Goal: Information Seeking & Learning: Check status

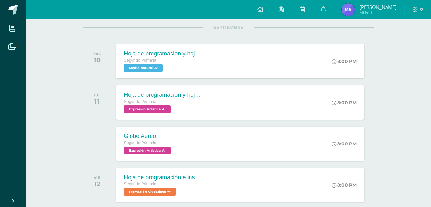
scroll to position [129, 0]
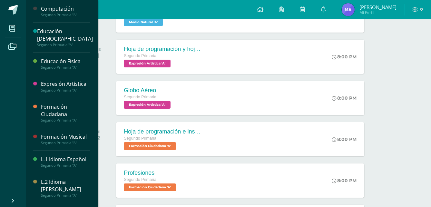
click at [78, 166] on div "Segundo Primaria "A"" at bounding box center [65, 165] width 49 height 5
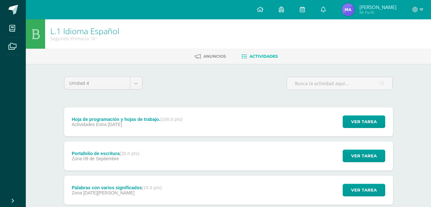
click at [281, 177] on div "Palabras con varios significados (15.0 pts) Zona 19 de Agosto Ver tarea Palabra…" at bounding box center [228, 190] width 329 height 29
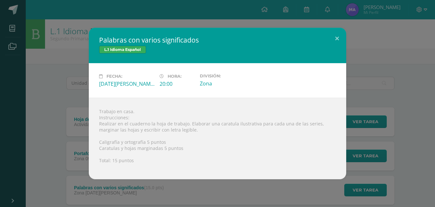
click at [372, 137] on div "Palabras con varios significados L.1 Idioma Español Fecha: Martes 19 de Agosto …" at bounding box center [218, 103] width 430 height 151
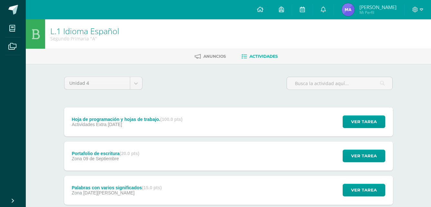
click at [252, 148] on div "Portafolio de escritura (20.0 pts) Zona 09 de Septiembre Ver tarea Portafolio d…" at bounding box center [228, 155] width 329 height 29
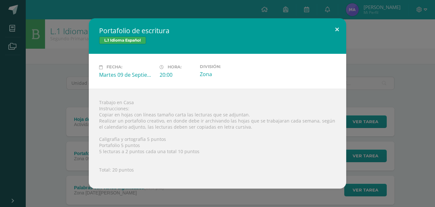
click at [336, 30] on button at bounding box center [337, 29] width 18 height 22
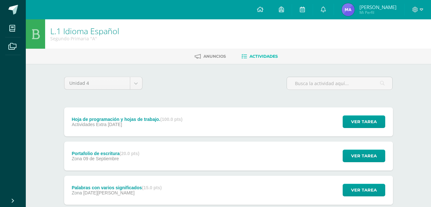
click at [267, 57] on span "Actividades" at bounding box center [263, 56] width 28 height 5
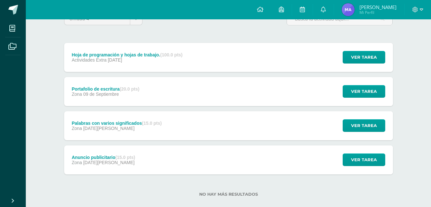
scroll to position [75, 0]
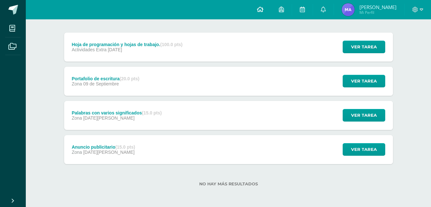
click at [263, 9] on icon at bounding box center [260, 9] width 6 height 6
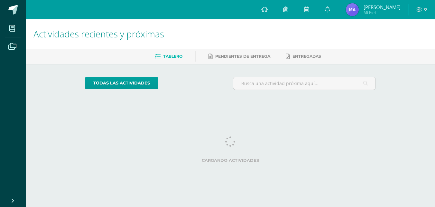
click at [272, 9] on link at bounding box center [265, 9] width 22 height 19
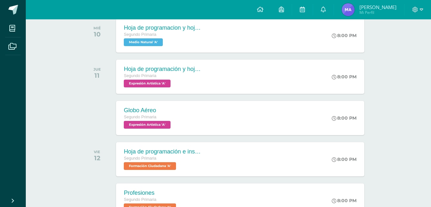
scroll to position [110, 0]
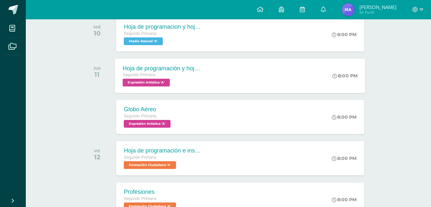
click at [150, 82] on span "Expresión Artística 'A'" at bounding box center [146, 83] width 47 height 8
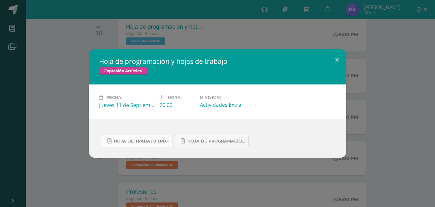
click at [156, 137] on link "Hoja de trabajo 1.pdf" at bounding box center [137, 141] width 72 height 13
click at [336, 58] on button at bounding box center [337, 60] width 18 height 22
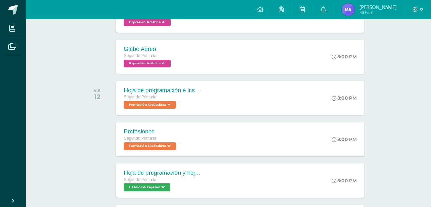
scroll to position [174, 0]
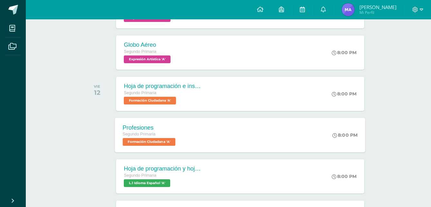
click at [138, 138] on span "Formación Ciudadana 'A'" at bounding box center [149, 142] width 53 height 8
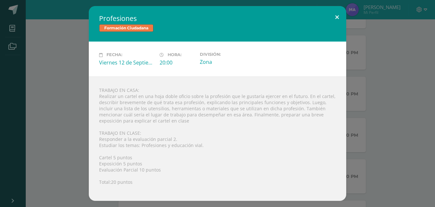
click at [337, 15] on button at bounding box center [337, 17] width 18 height 22
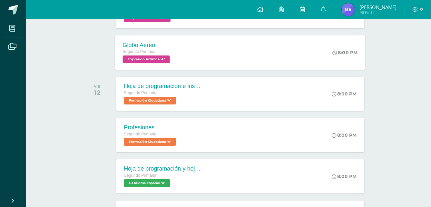
click at [145, 59] on span "Expresión Artística 'A'" at bounding box center [146, 59] width 47 height 8
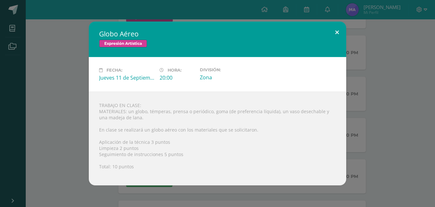
click at [338, 32] on button at bounding box center [337, 33] width 18 height 22
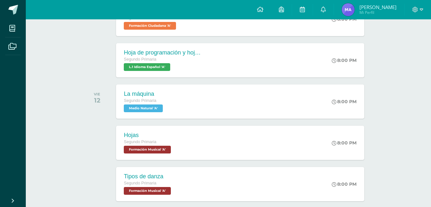
scroll to position [303, 0]
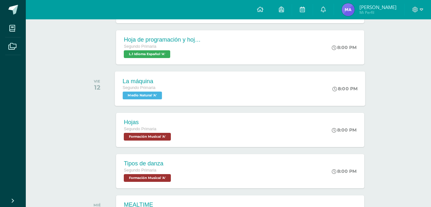
click at [144, 95] on span "Medio Natural 'A'" at bounding box center [142, 95] width 39 height 8
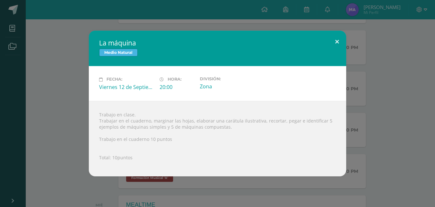
click at [336, 40] on button at bounding box center [337, 42] width 18 height 22
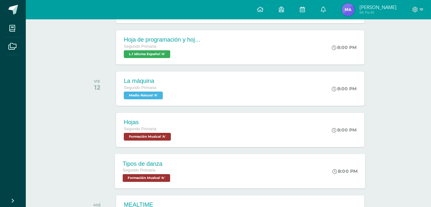
click at [157, 177] on span "Formación Musical 'A'" at bounding box center [146, 178] width 47 height 8
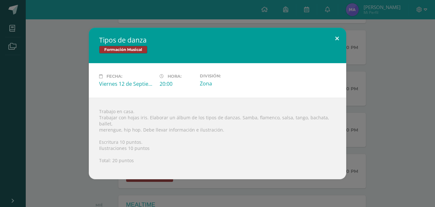
click at [336, 41] on button at bounding box center [337, 39] width 18 height 22
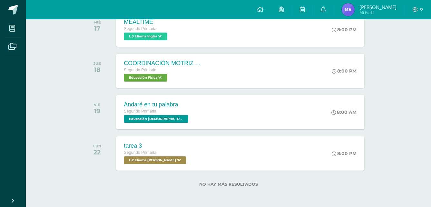
scroll to position [486, 0]
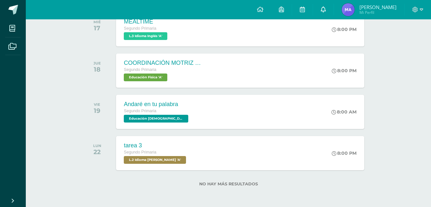
click at [326, 7] on icon at bounding box center [322, 9] width 5 height 6
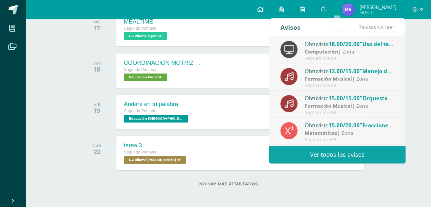
click at [263, 8] on icon at bounding box center [260, 9] width 6 height 6
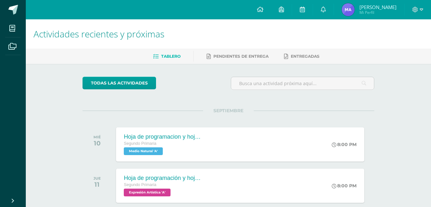
click at [354, 12] on img at bounding box center [347, 9] width 13 height 13
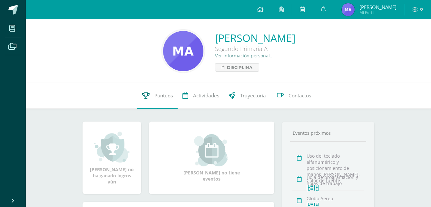
click at [164, 96] on span "Punteos" at bounding box center [163, 95] width 18 height 7
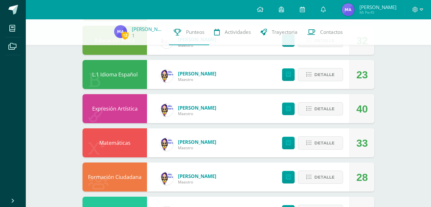
scroll to position [215, 0]
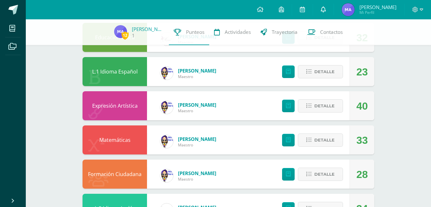
click at [326, 10] on icon at bounding box center [322, 9] width 5 height 6
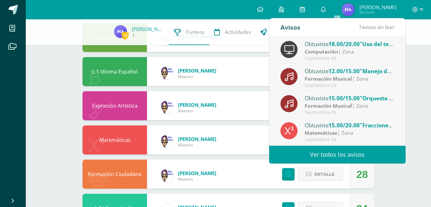
click at [414, 78] on div "12 [PERSON_NAME] 1 Punteos Actividades Trayectoria Contactos Pendiente Punteos …" at bounding box center [228, 37] width 405 height 465
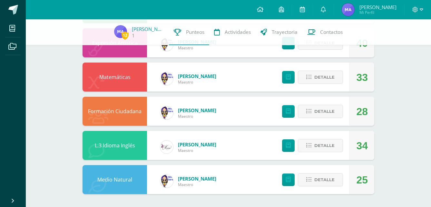
scroll to position [97, 0]
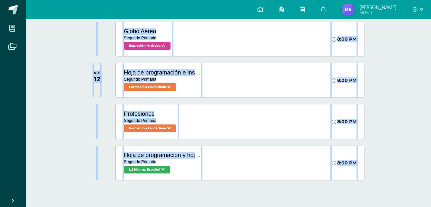
scroll to position [201, 0]
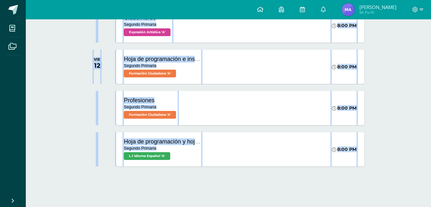
drag, startPoint x: 430, startPoint y: 202, endPoint x: 399, endPoint y: 157, distance: 53.7
click at [399, 157] on div "Actividades recientes y próximas Tablero Pendientes de entrega Entregadas todas…" at bounding box center [228, 12] width 405 height 389
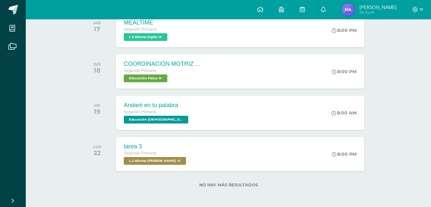
scroll to position [486, 0]
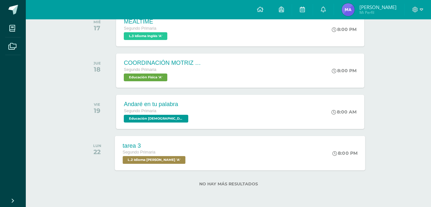
click at [158, 158] on span "L.2 Idioma Maya Kaqchikel 'A'" at bounding box center [154, 160] width 63 height 8
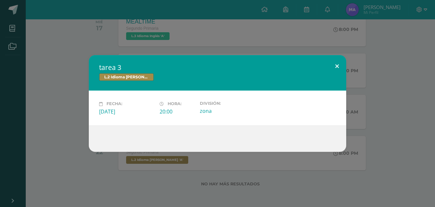
click at [338, 63] on button at bounding box center [337, 66] width 18 height 22
